Goal: Task Accomplishment & Management: Manage account settings

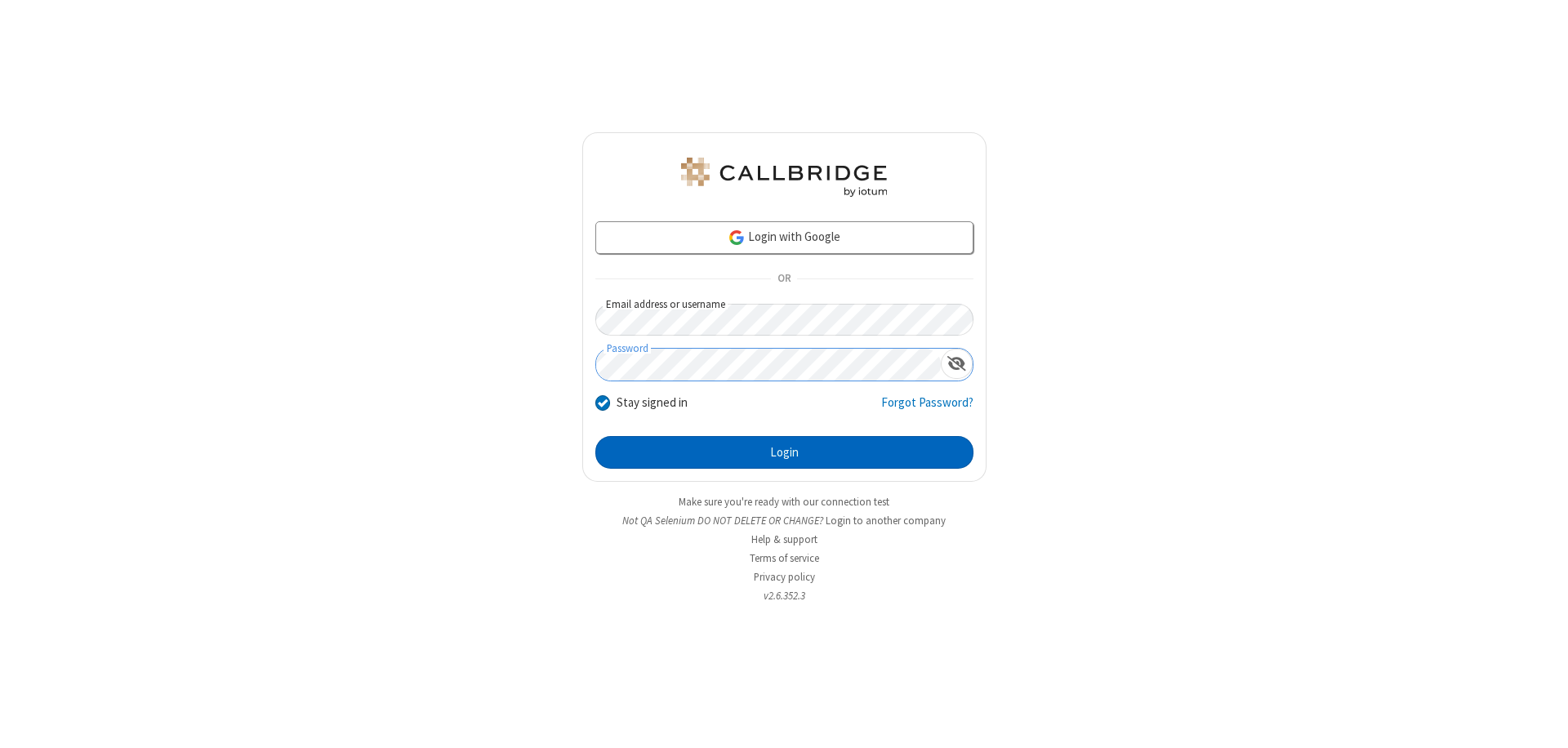
click at [784, 453] on button "Login" at bounding box center [784, 452] width 378 height 33
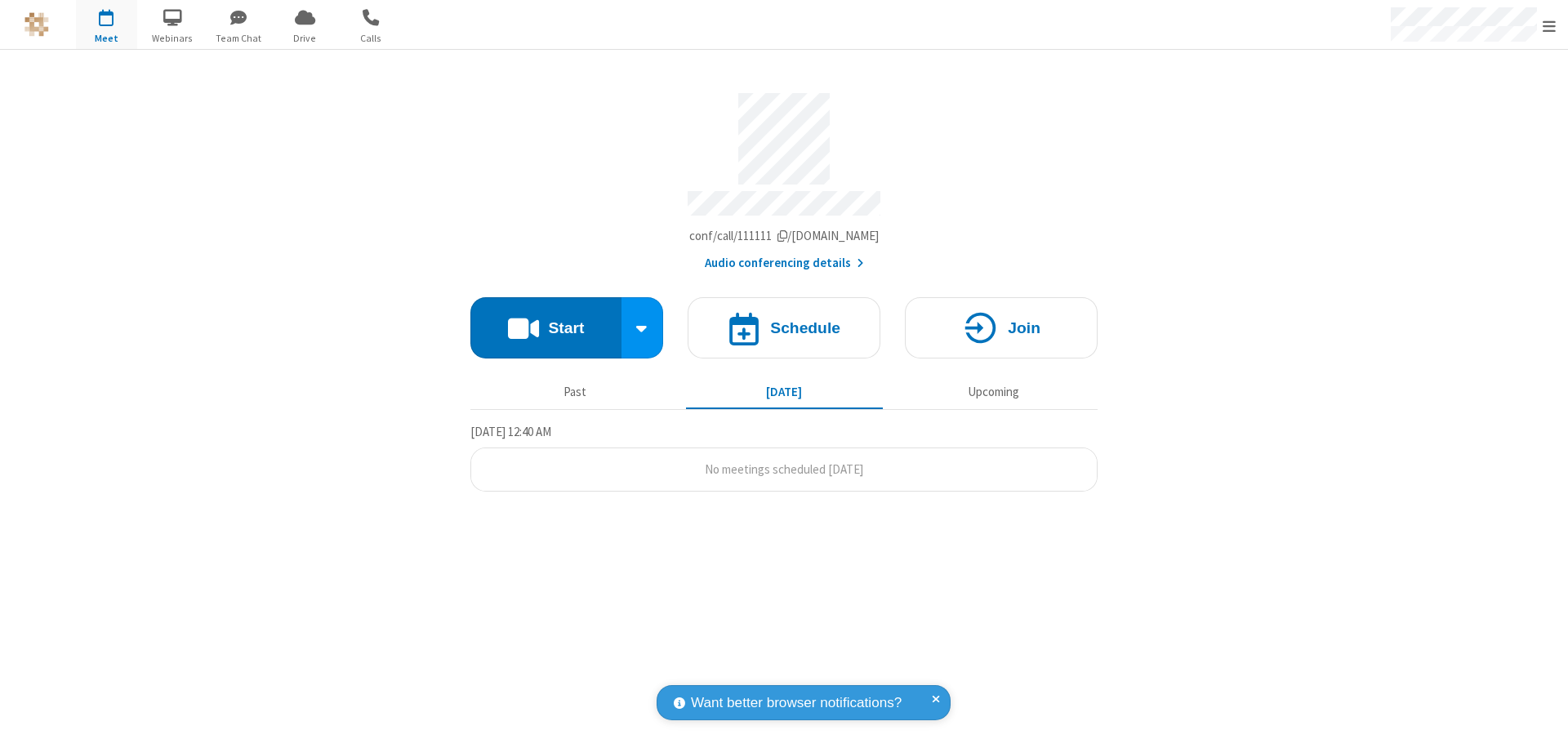
click at [1549, 25] on span "Open menu" at bounding box center [1549, 26] width 13 height 16
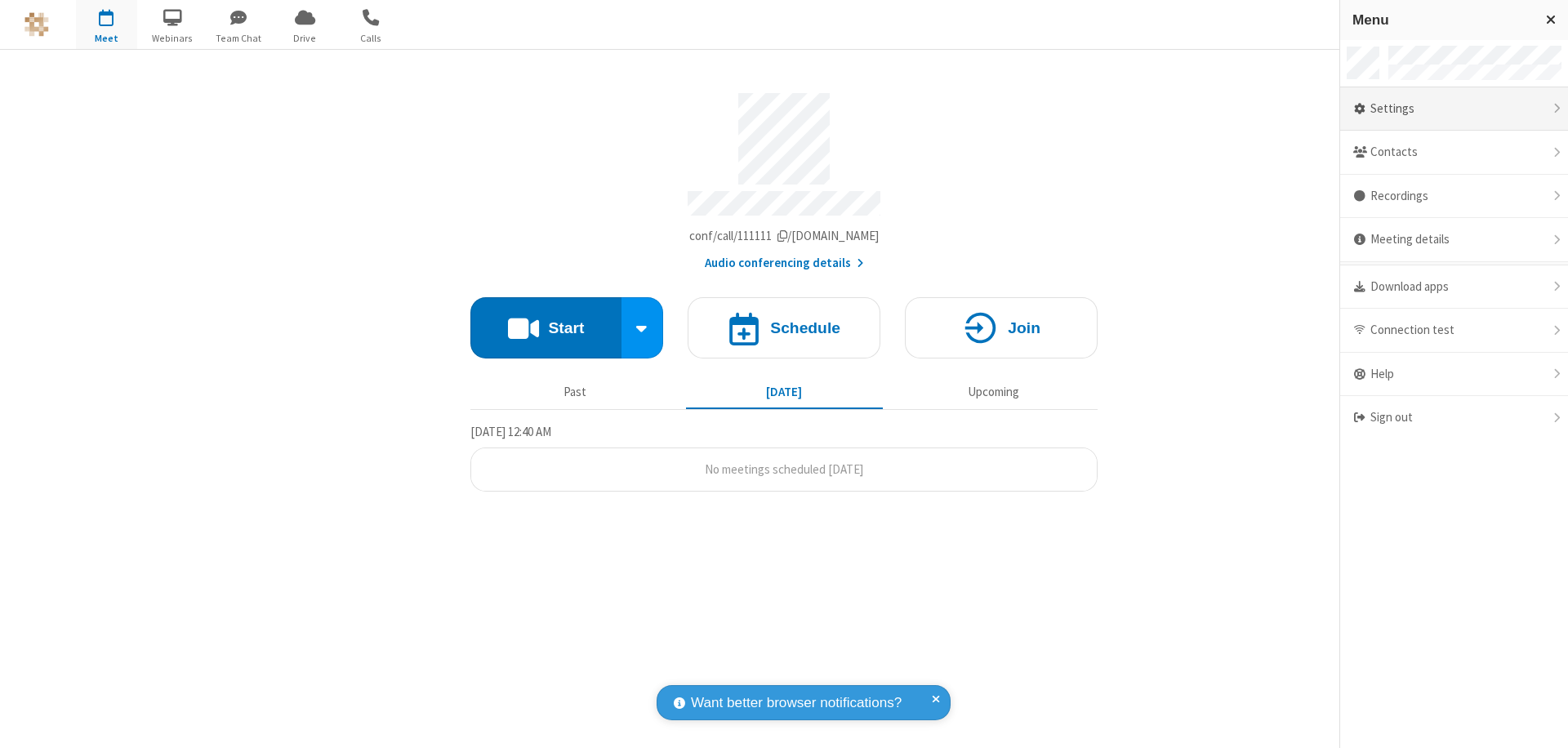
click at [1453, 108] on div "Settings" at bounding box center [1454, 109] width 228 height 44
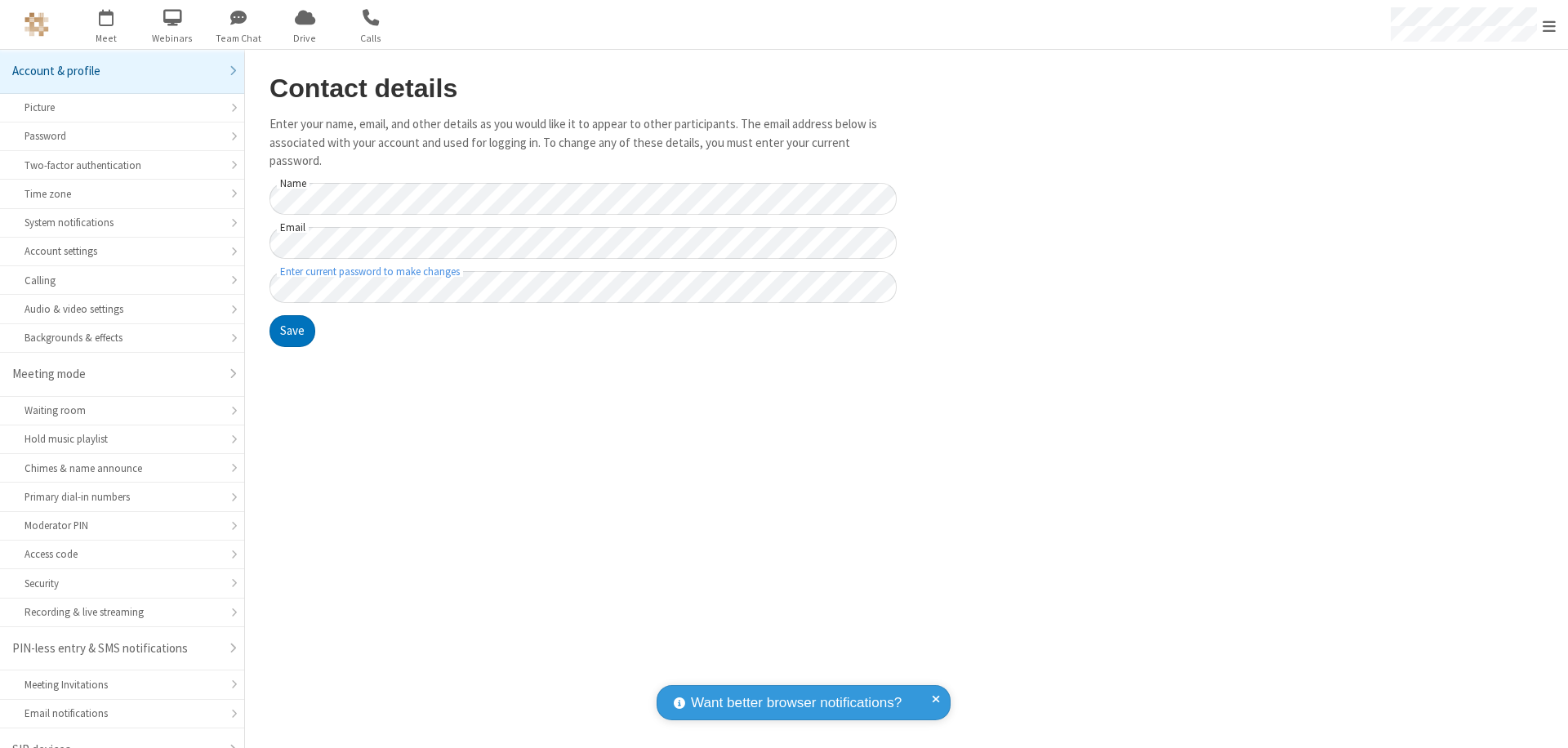
scroll to position [23, 0]
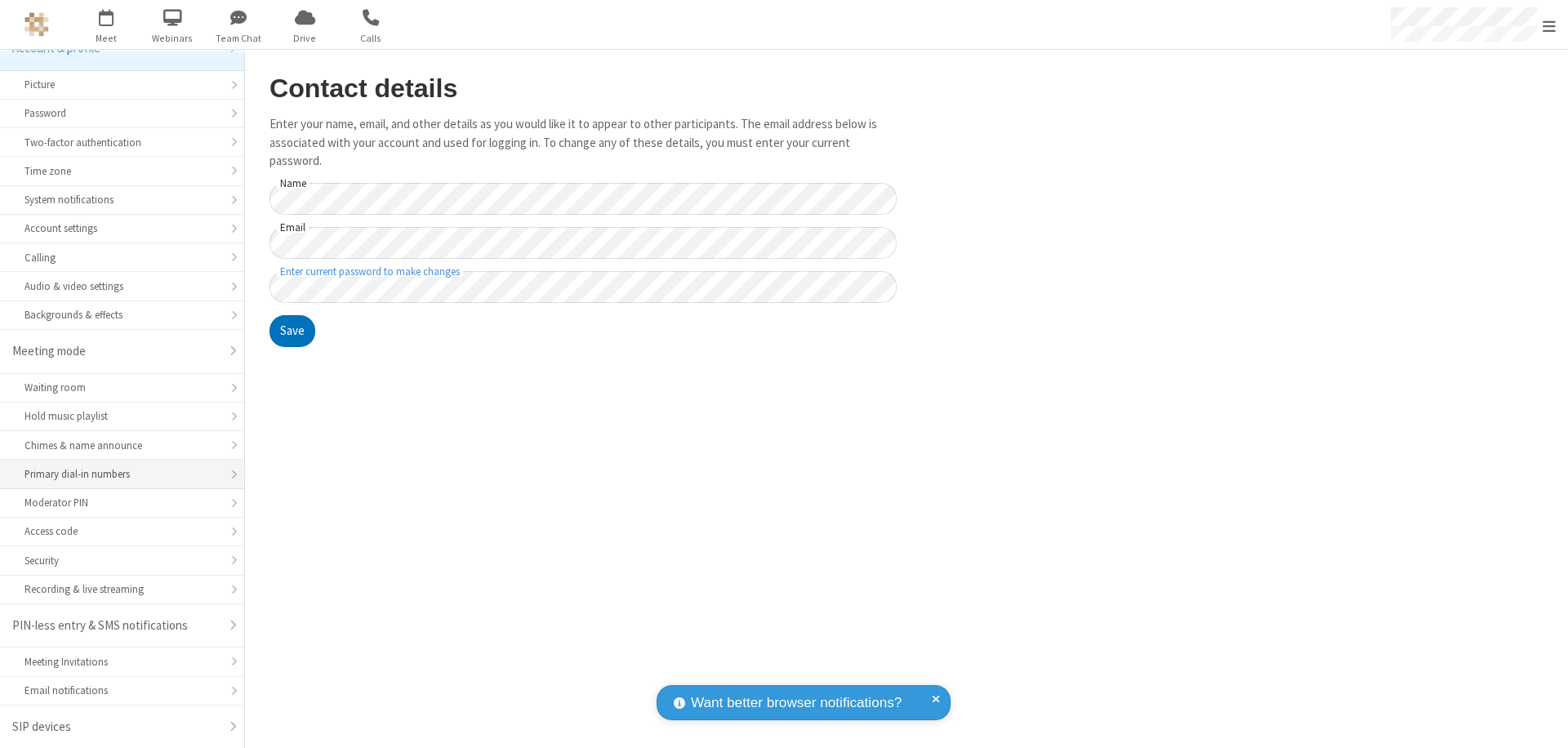
click at [116, 474] on div "Primary dial-in numbers" at bounding box center [122, 473] width 195 height 15
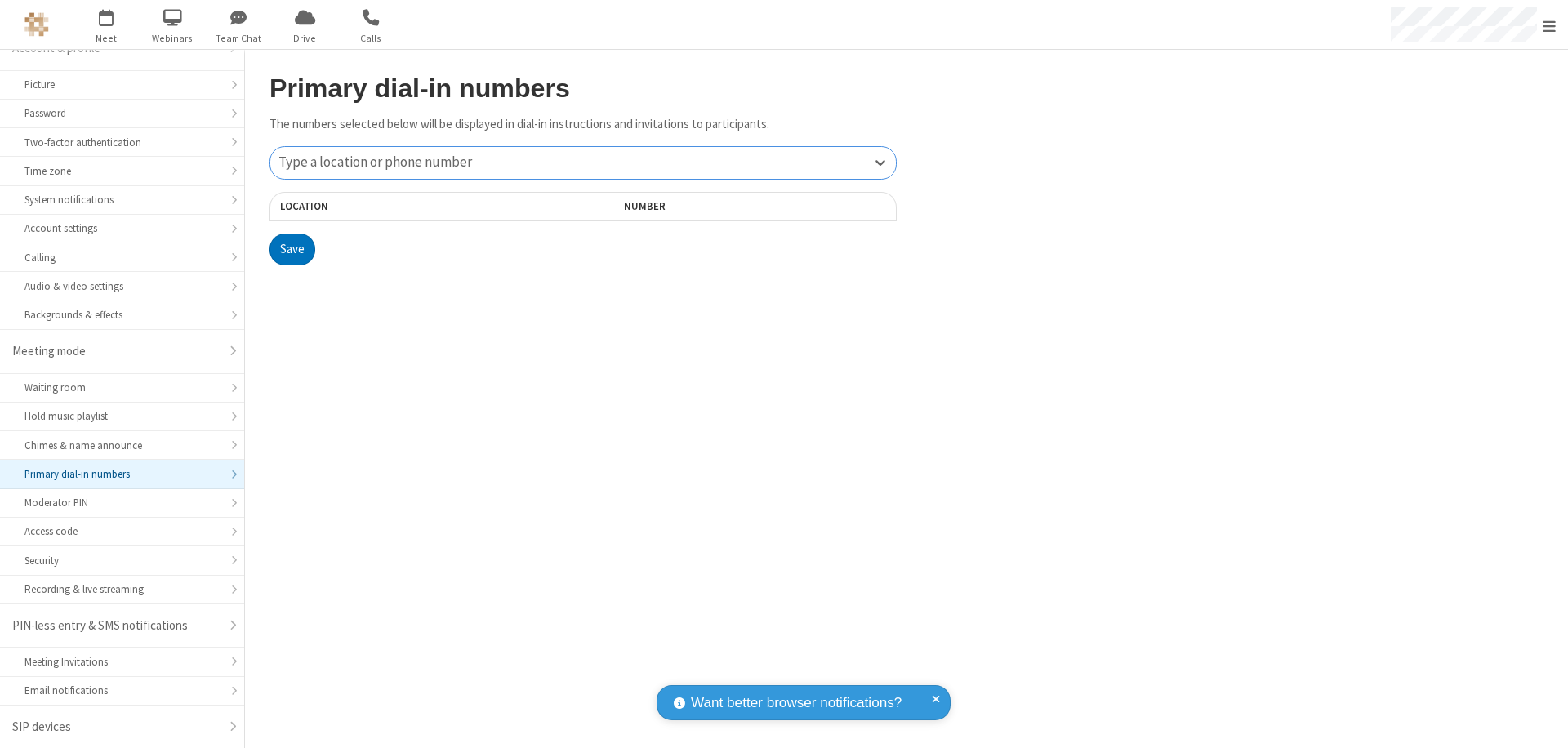
click at [583, 163] on div "Type a location or phone number" at bounding box center [583, 163] width 625 height 32
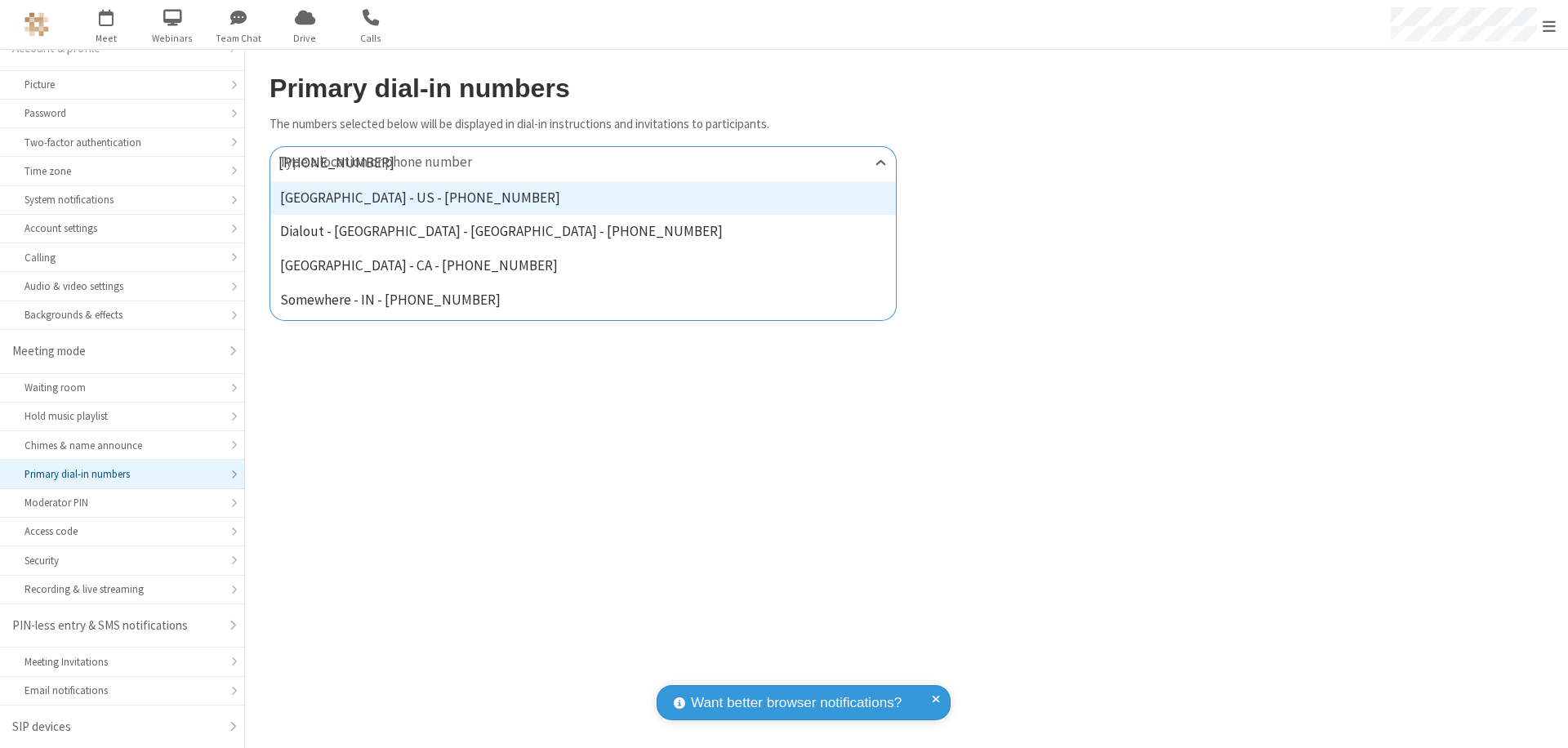
type input "[PHONE_NUMBER]"
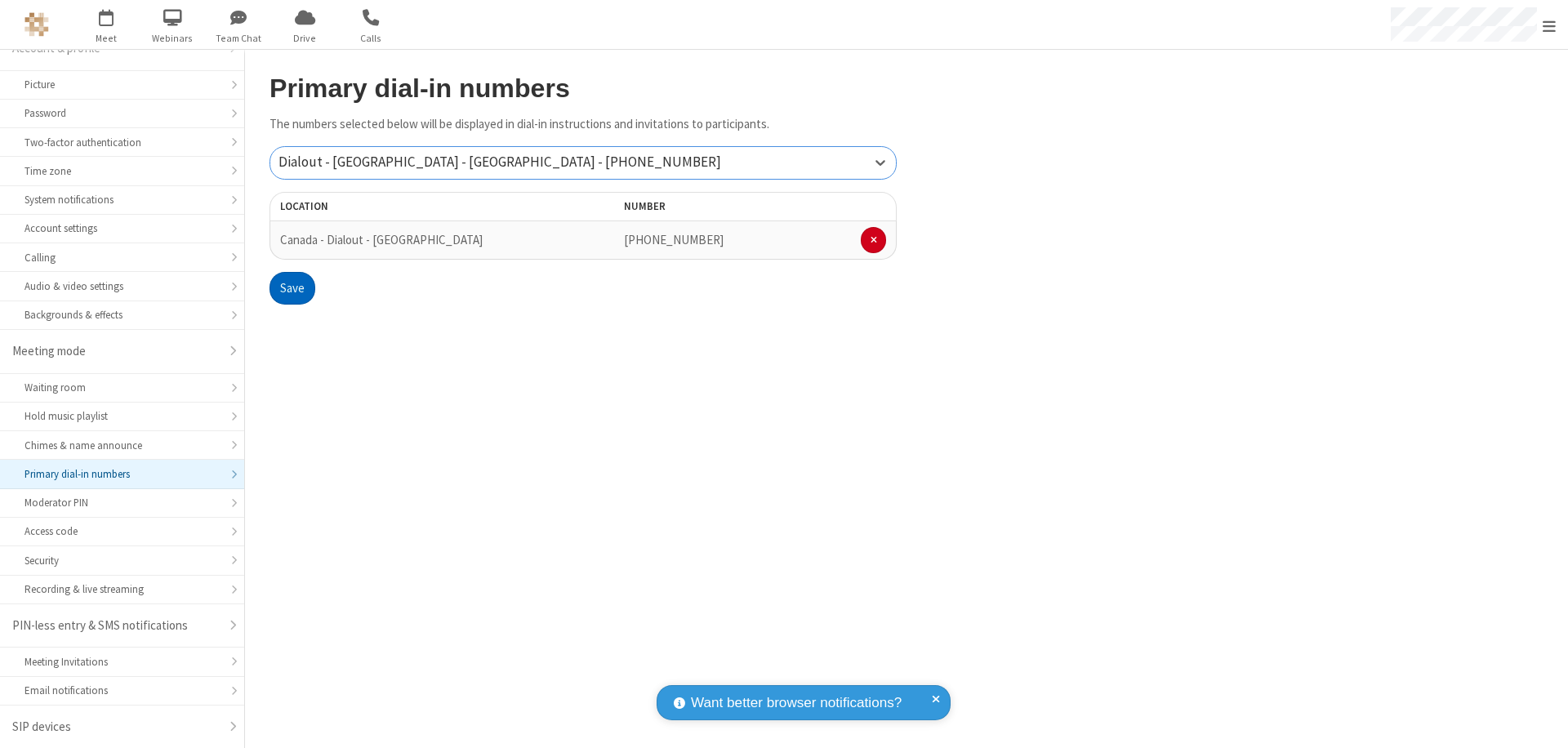
click at [292, 288] on button "Save" at bounding box center [292, 288] width 46 height 33
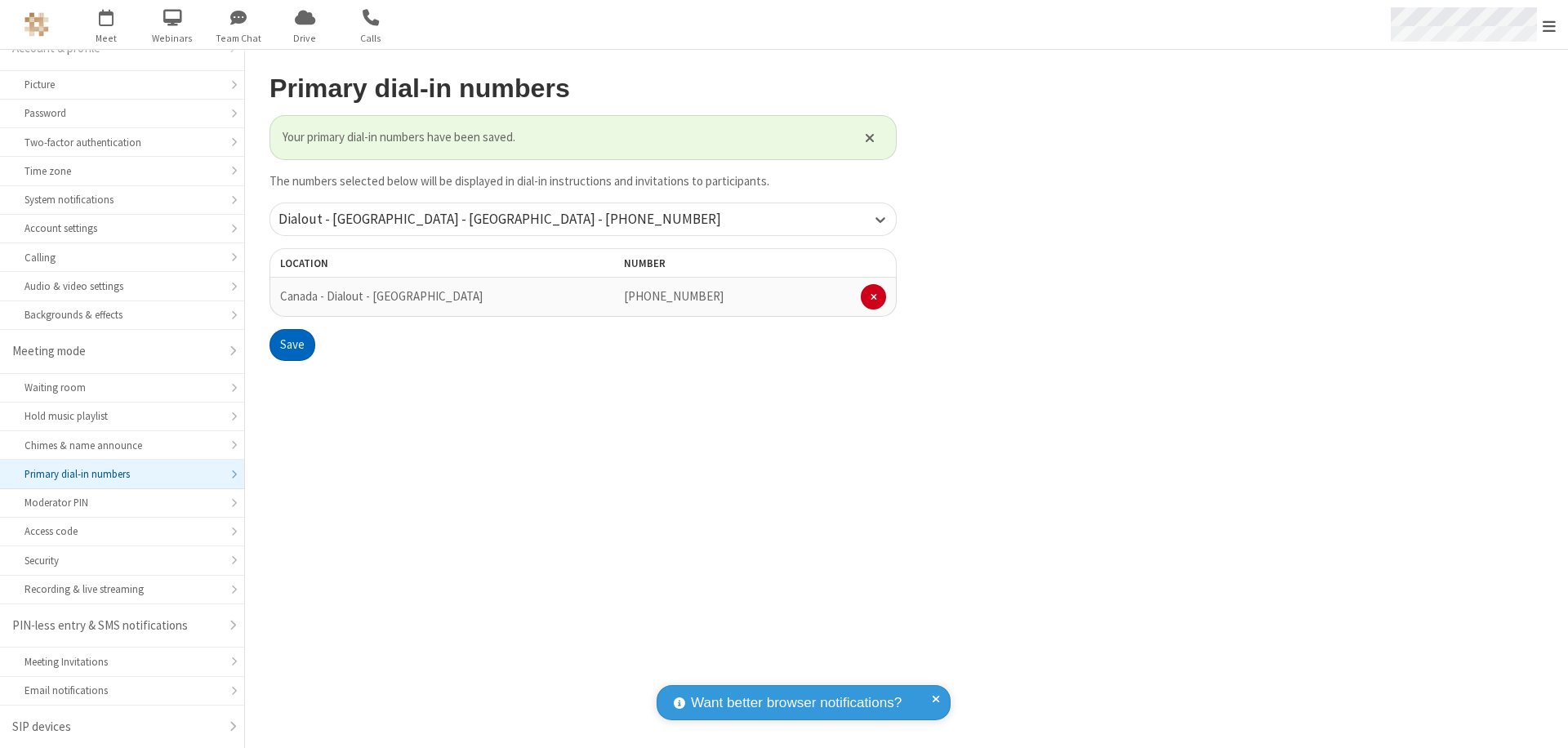
click at [1549, 25] on span "Open menu" at bounding box center [1549, 26] width 13 height 16
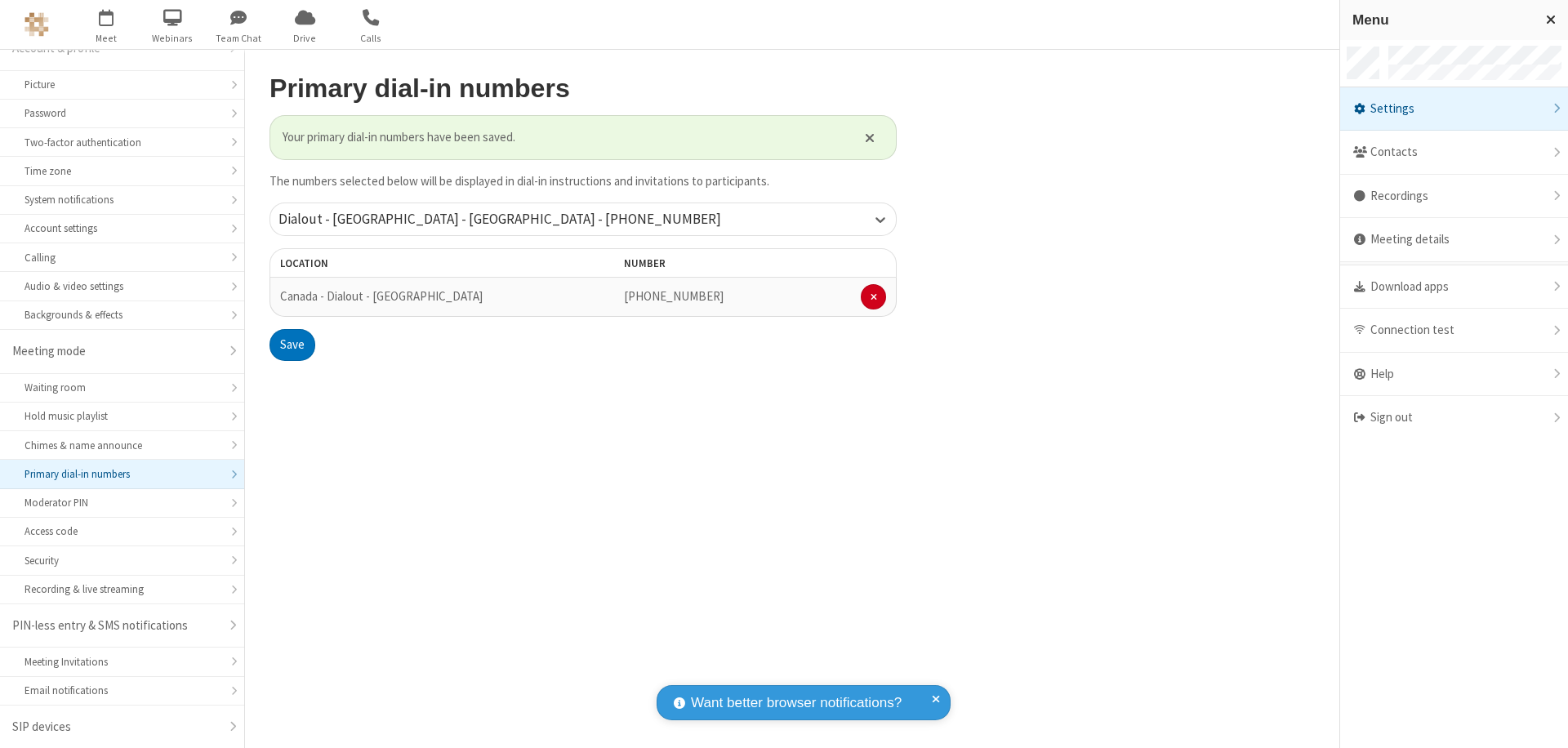
click at [106, 24] on span "button" at bounding box center [107, 17] width 61 height 28
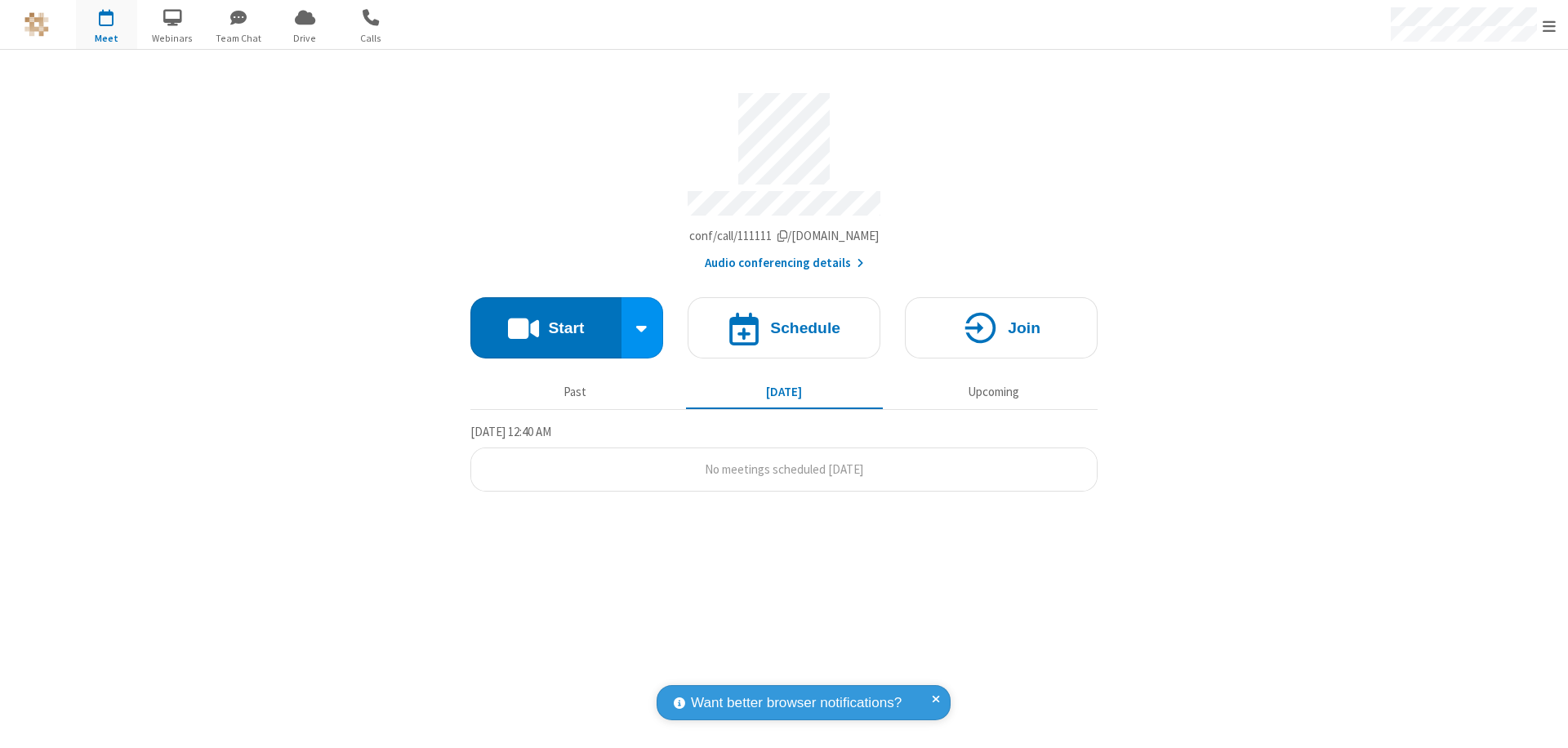
click at [546, 320] on button "Start" at bounding box center [545, 328] width 151 height 61
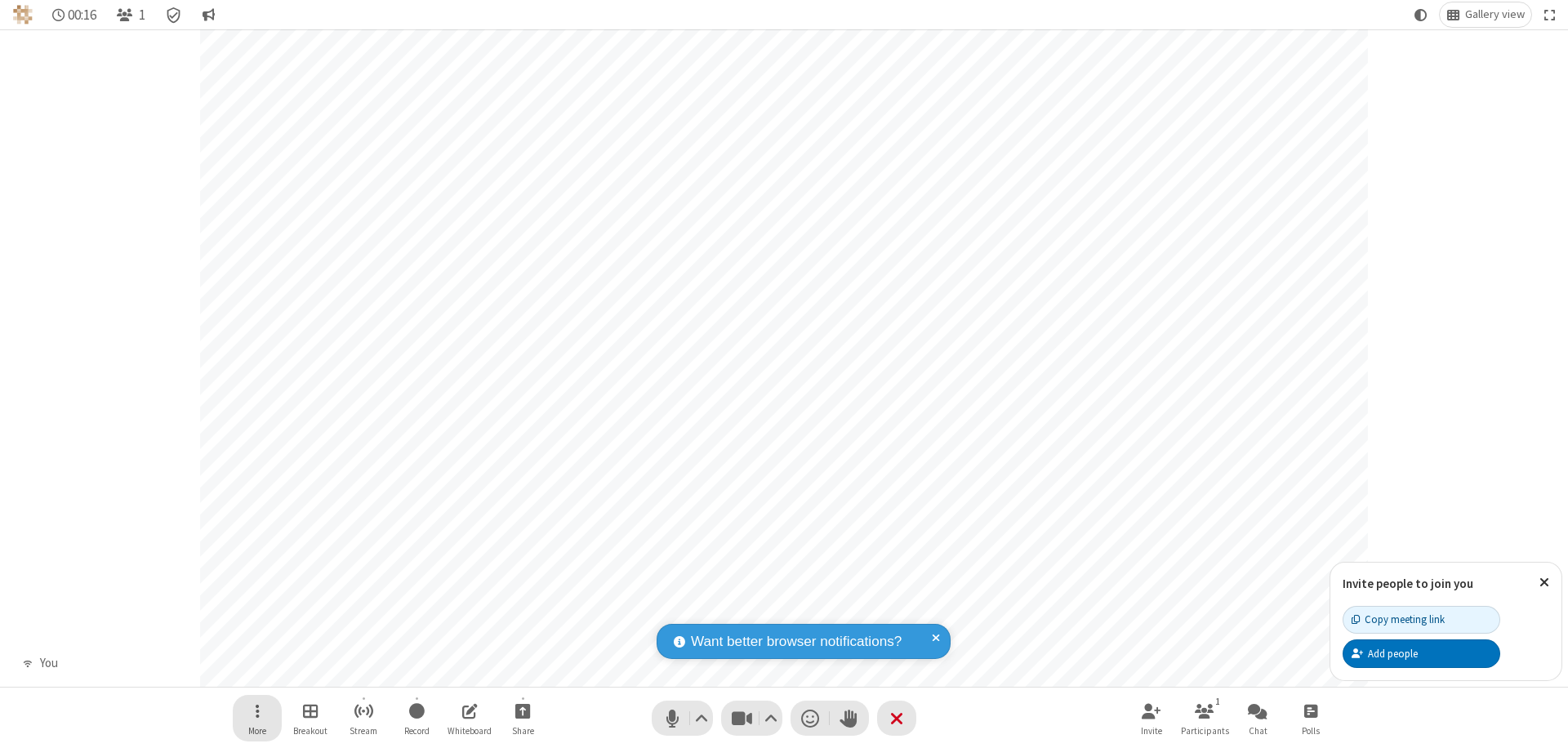
click at [257, 710] on span "Open menu" at bounding box center [258, 710] width 5 height 21
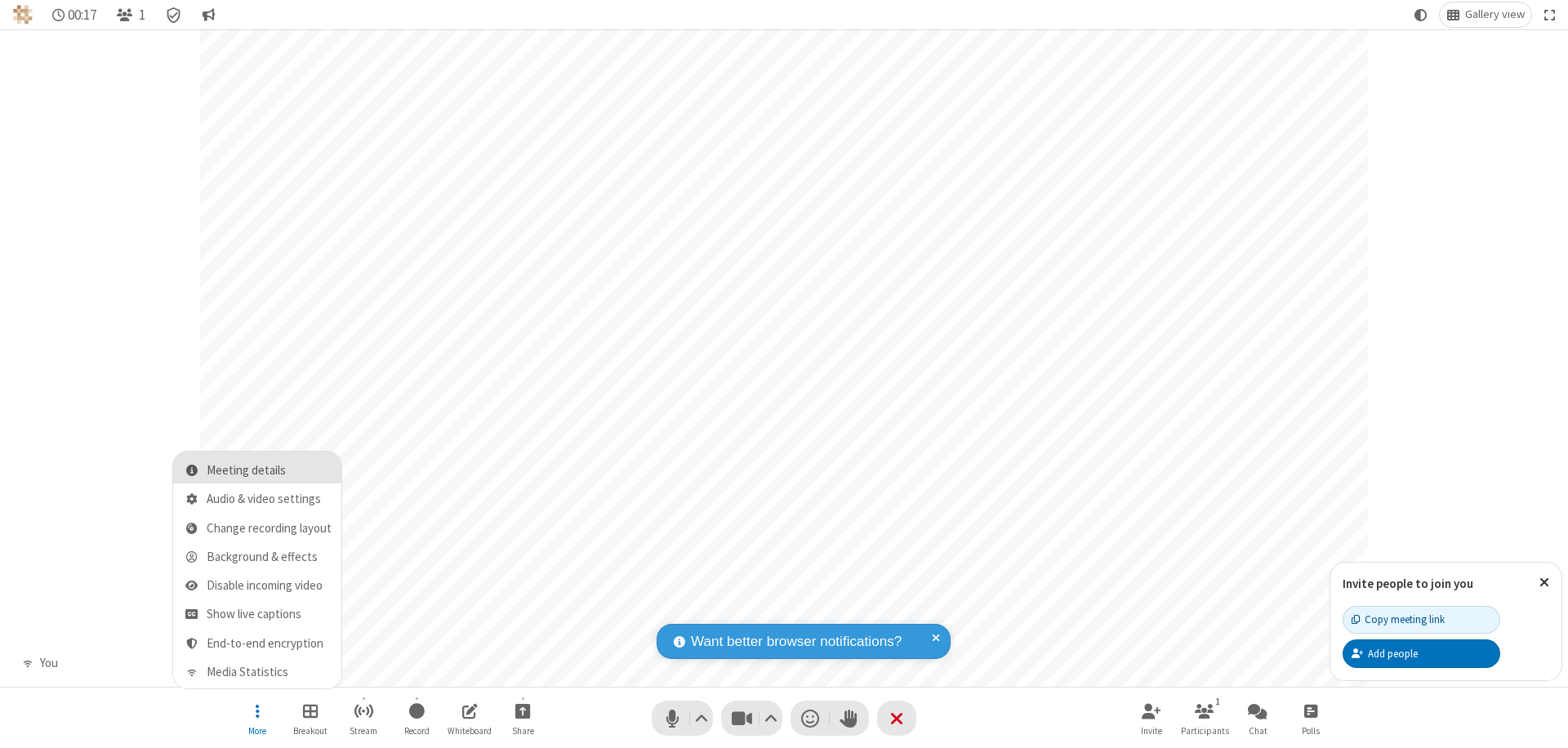
click at [268, 470] on span "Meeting details" at bounding box center [269, 470] width 125 height 14
